Goal: Check status

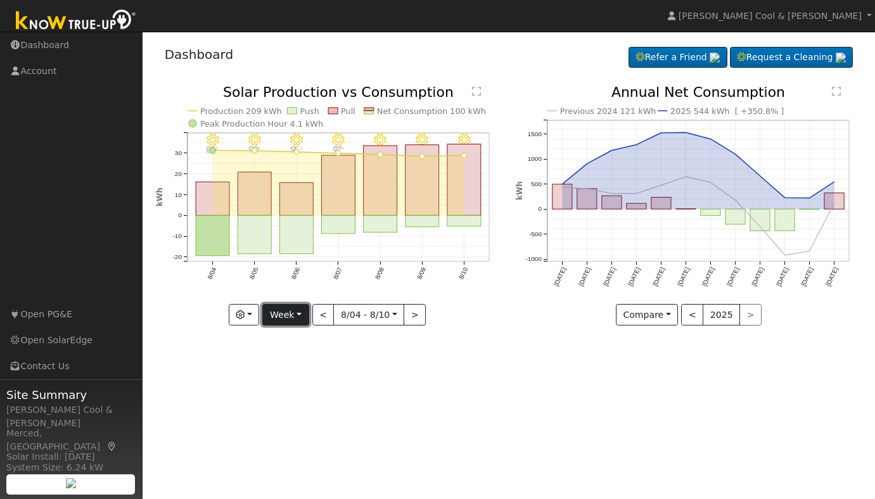
click at [295, 315] on button "Week" at bounding box center [285, 315] width 46 height 22
click at [292, 374] on link "Month" at bounding box center [307, 377] width 88 height 18
type input "[DATE]"
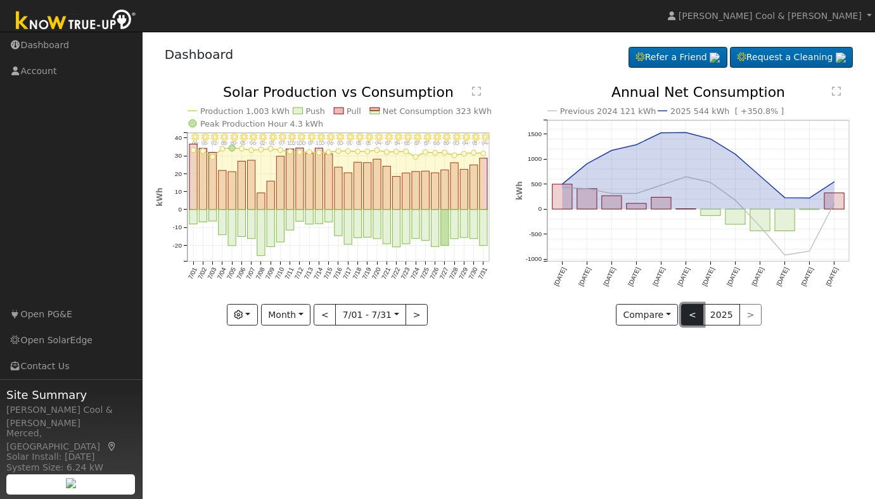
click at [690, 316] on button "<" at bounding box center [692, 315] width 22 height 22
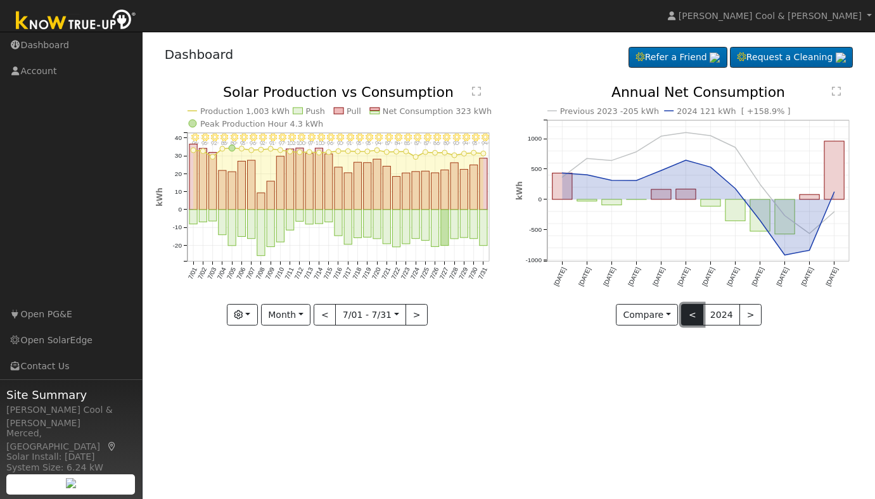
click at [696, 314] on button "<" at bounding box center [692, 315] width 22 height 22
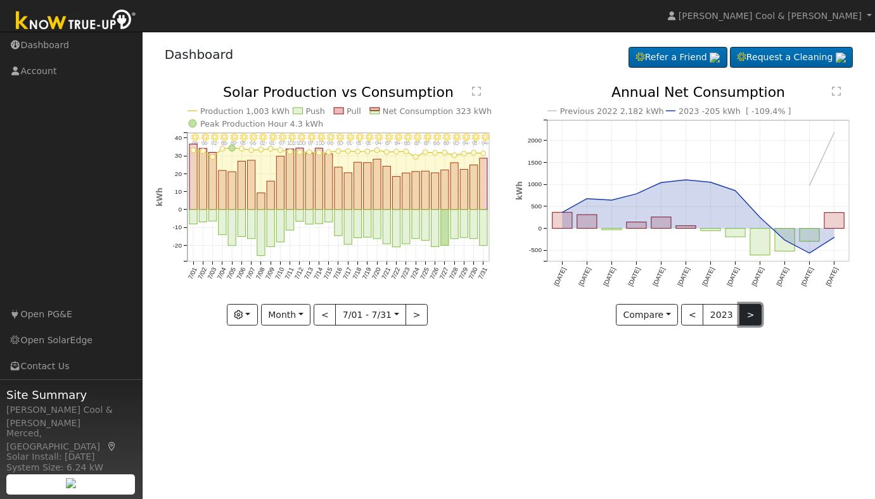
click at [750, 314] on button ">" at bounding box center [750, 315] width 22 height 22
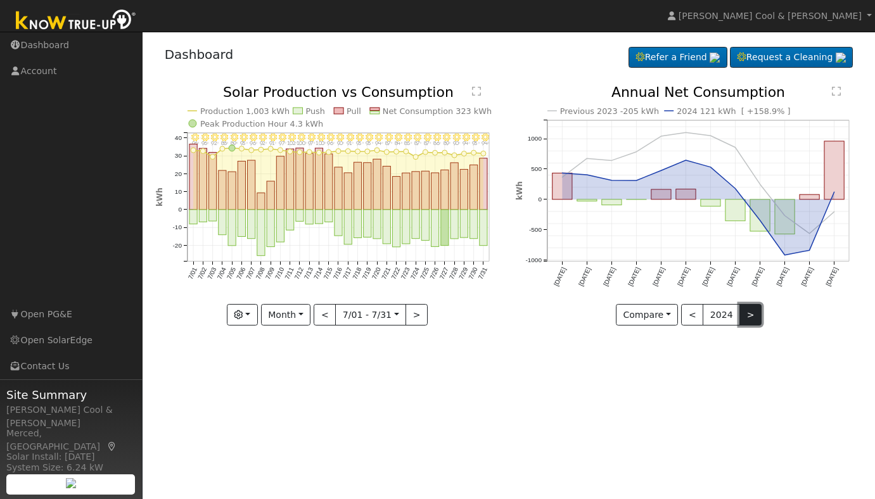
click at [750, 314] on button ">" at bounding box center [750, 315] width 22 height 22
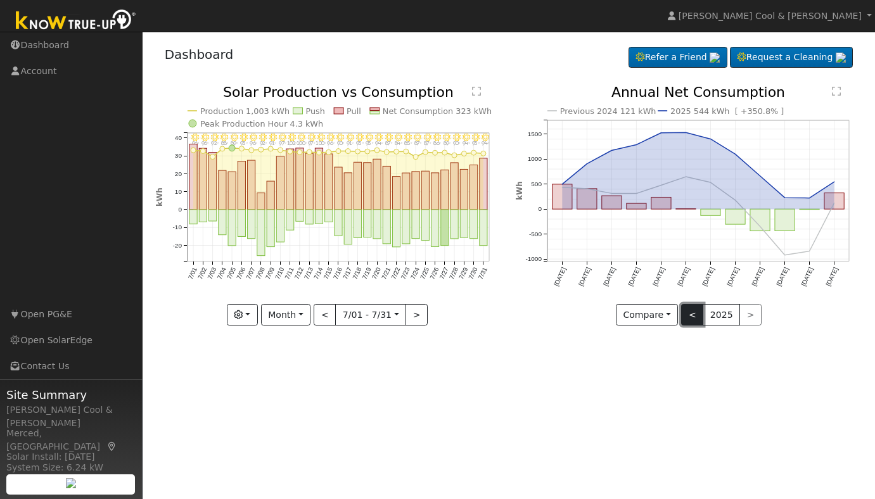
click at [695, 315] on button "<" at bounding box center [692, 315] width 22 height 22
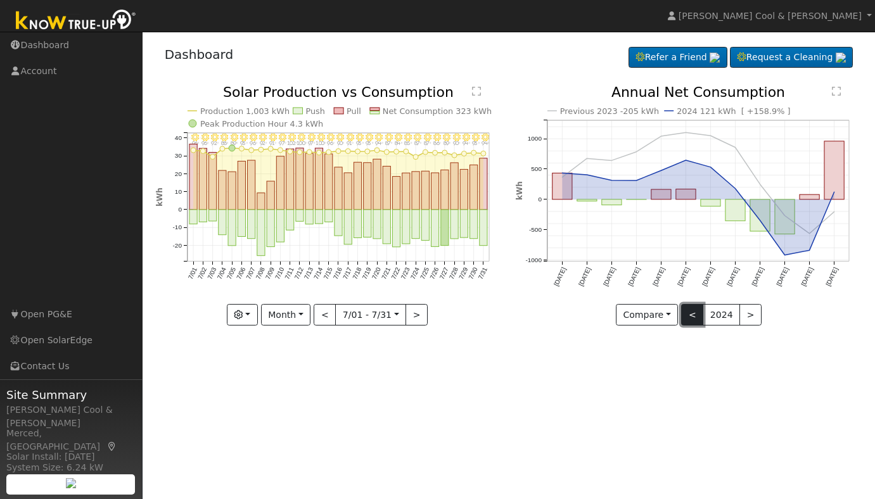
click at [688, 319] on button "<" at bounding box center [692, 315] width 22 height 22
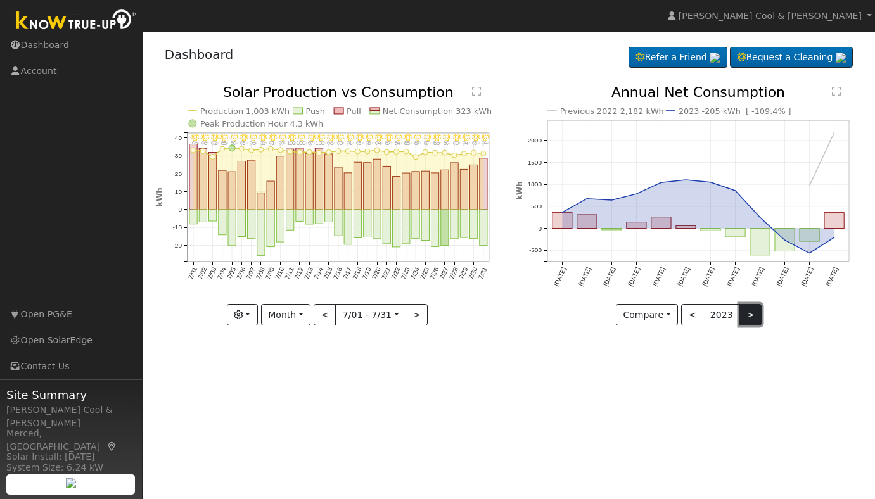
click at [745, 314] on button ">" at bounding box center [750, 315] width 22 height 22
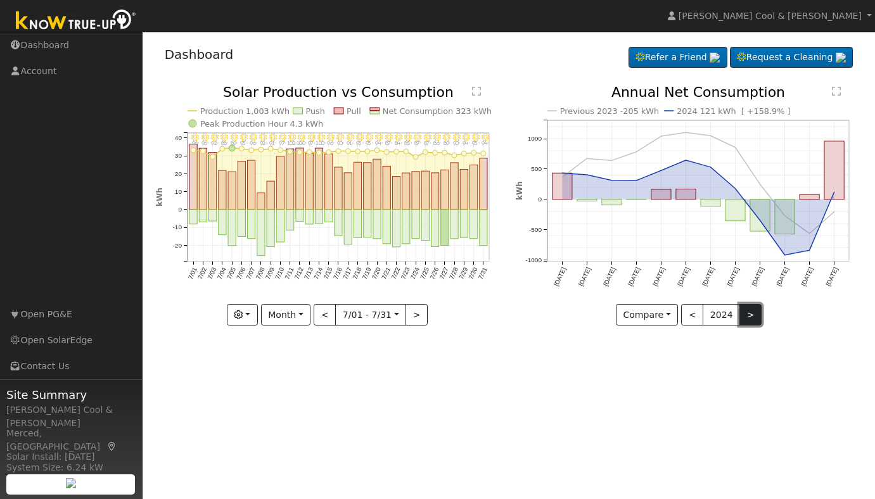
click at [745, 315] on button ">" at bounding box center [750, 315] width 22 height 22
